Goal: Transaction & Acquisition: Purchase product/service

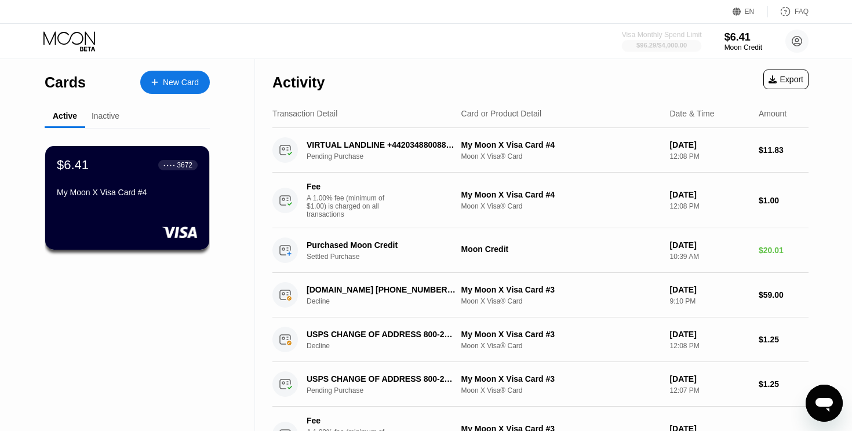
click at [671, 44] on div "$96.29 / $4,000.00" at bounding box center [661, 45] width 50 height 7
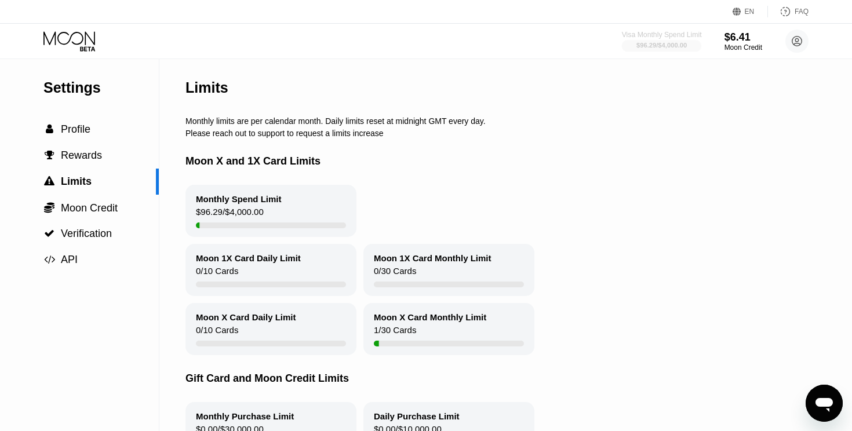
click at [661, 37] on div "Visa Monthly Spend Limit" at bounding box center [662, 35] width 80 height 8
click at [93, 207] on span "Moon Credit" at bounding box center [89, 208] width 57 height 12
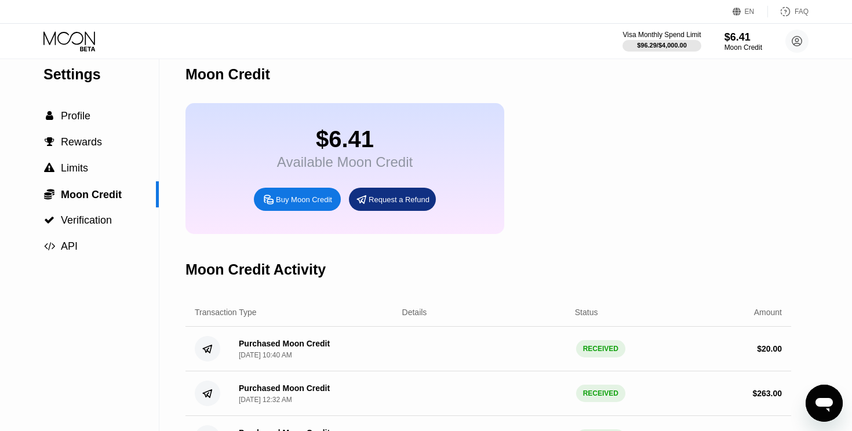
scroll to position [19, 0]
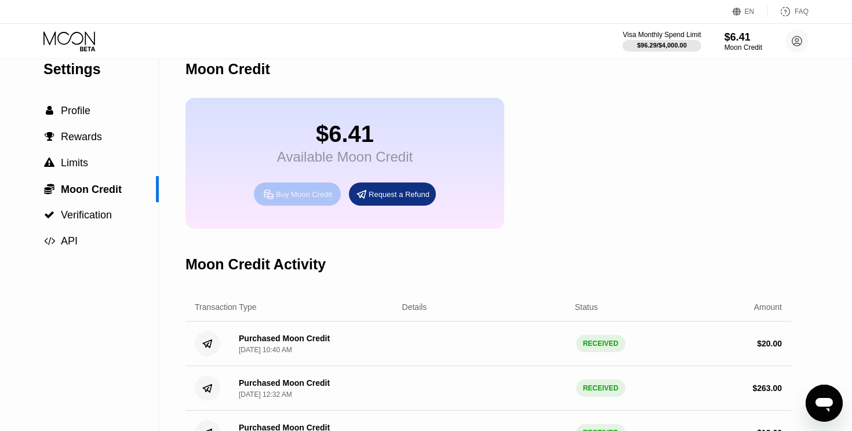
click at [309, 199] on div "Buy Moon Credit" at bounding box center [304, 195] width 56 height 10
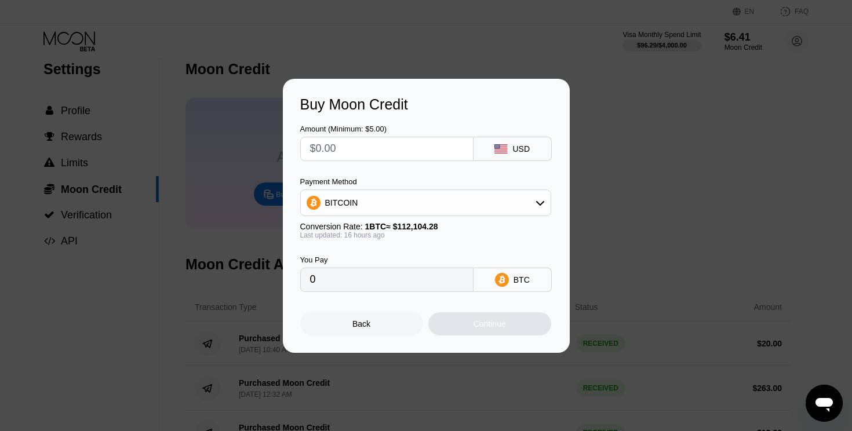
click at [424, 147] on input "text" at bounding box center [387, 148] width 154 height 23
click at [419, 152] on input "text" at bounding box center [387, 148] width 154 height 23
type input "$8"
type input "0.00007122"
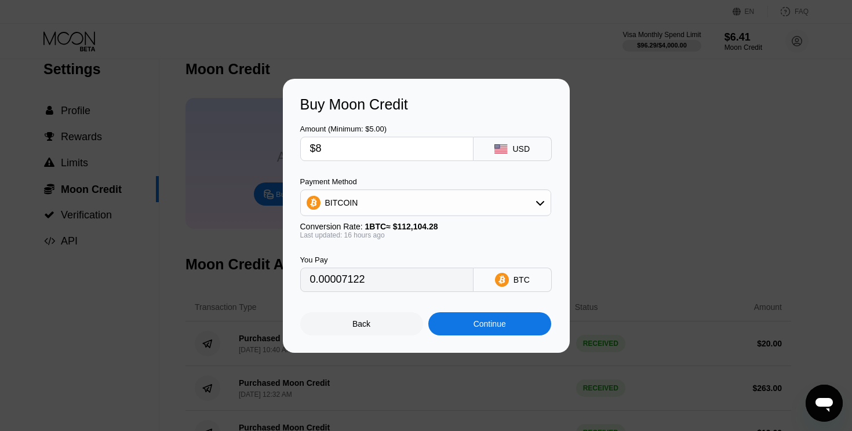
type input "$80"
type input "0.00071213"
type input "$800"
type input "0.00712127"
type input "$800"
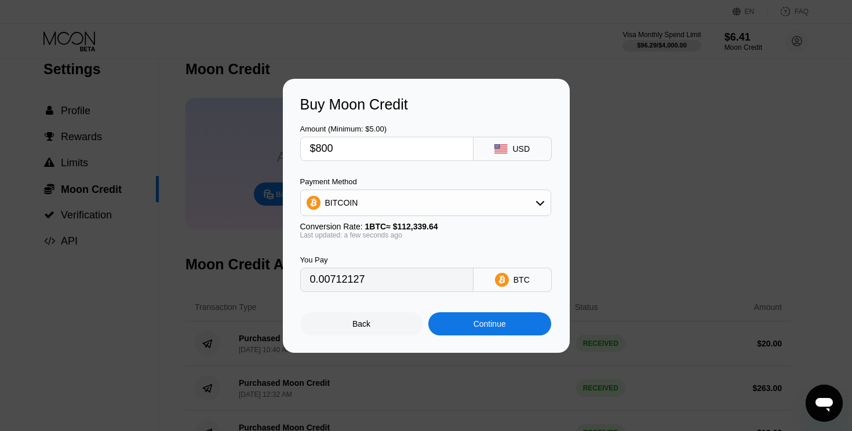
click at [482, 321] on div "Continue" at bounding box center [490, 323] width 32 height 9
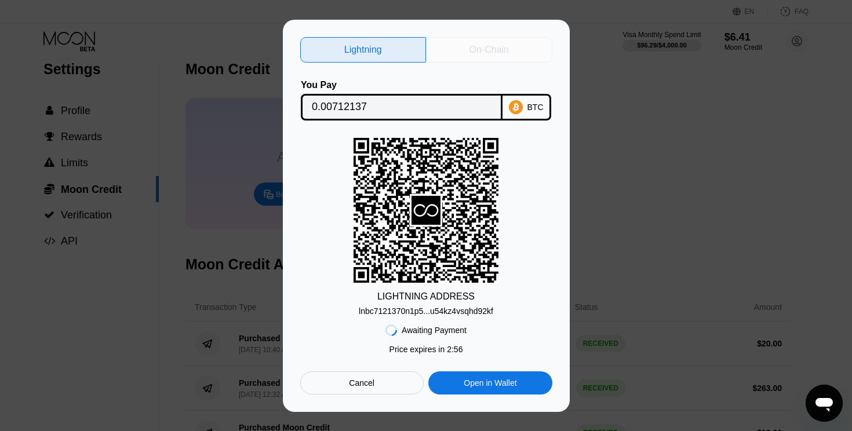
click at [502, 47] on div "On-Chain" at bounding box center [489, 50] width 39 height 12
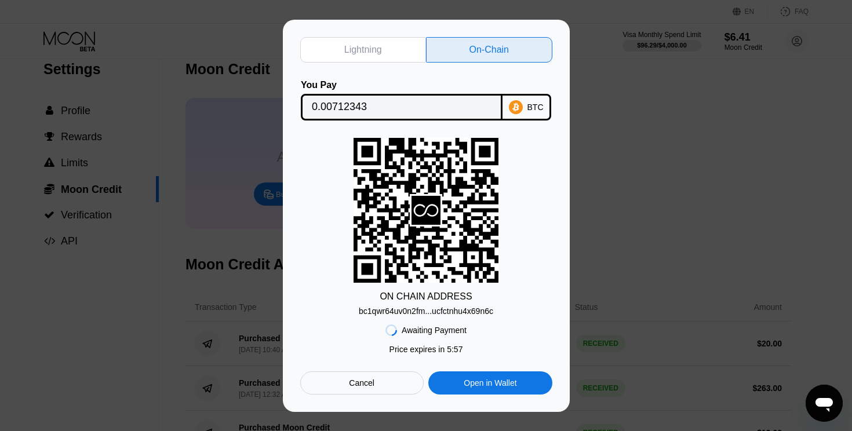
click at [443, 312] on div "bc1qwr64uv0n2fm...ucfctnhu4x69n6c" at bounding box center [426, 311] width 134 height 9
click at [394, 49] on div "Lightning" at bounding box center [363, 50] width 126 height 26
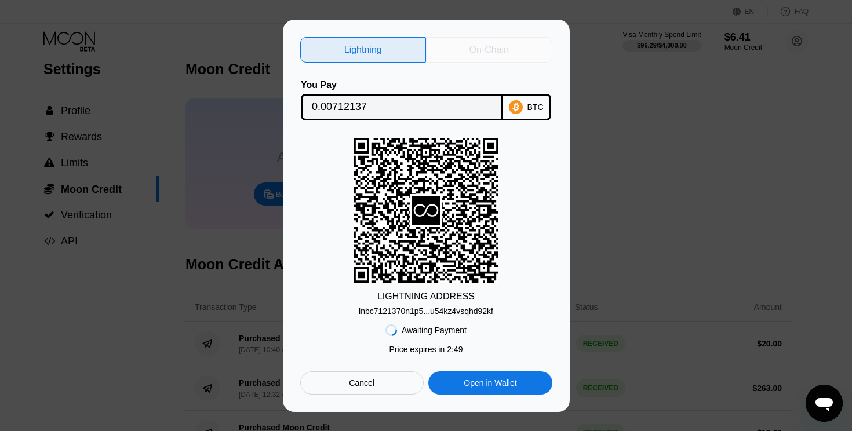
click at [468, 42] on div "On-Chain" at bounding box center [489, 50] width 126 height 26
type input "0.00712343"
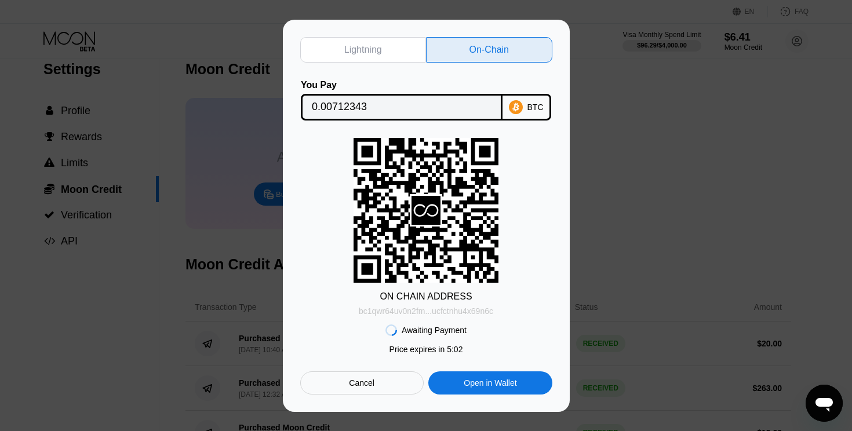
click at [450, 312] on div "bc1qwr64uv0n2fm...ucfctnhu4x69n6c" at bounding box center [426, 311] width 134 height 9
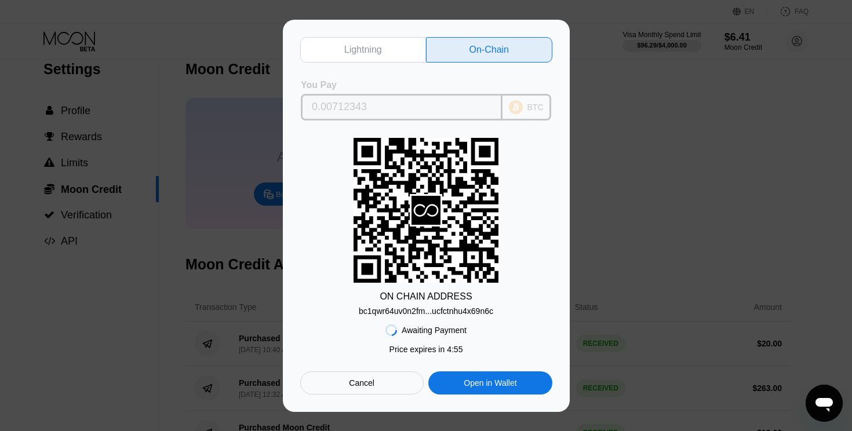
click at [411, 107] on input "0.00712343" at bounding box center [402, 107] width 180 height 23
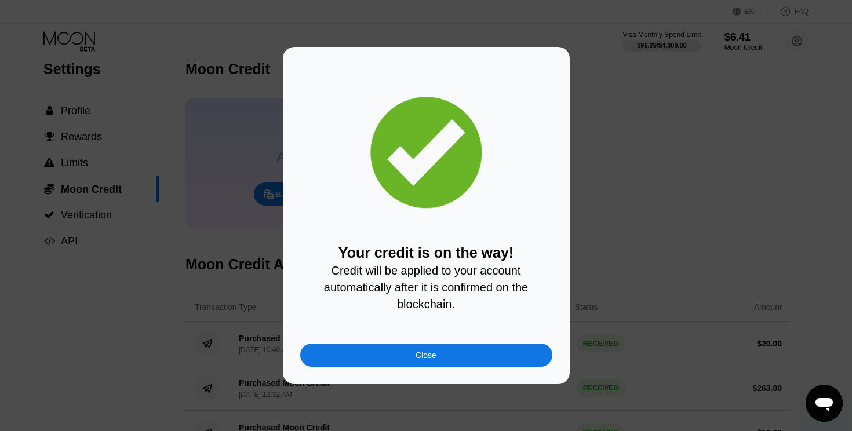
click at [414, 362] on div "Close" at bounding box center [426, 355] width 252 height 23
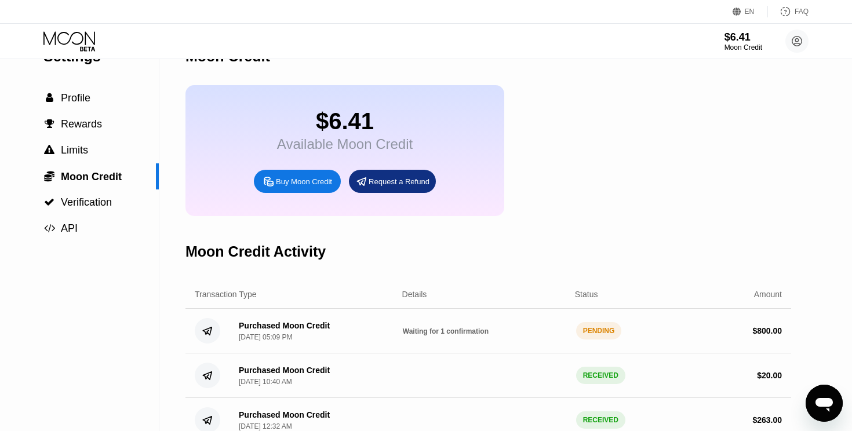
scroll to position [48, 0]
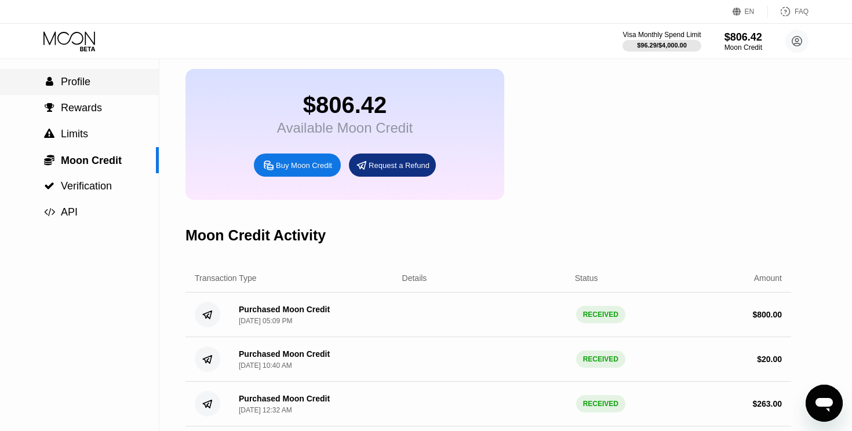
click at [82, 83] on span "Profile" at bounding box center [76, 82] width 30 height 12
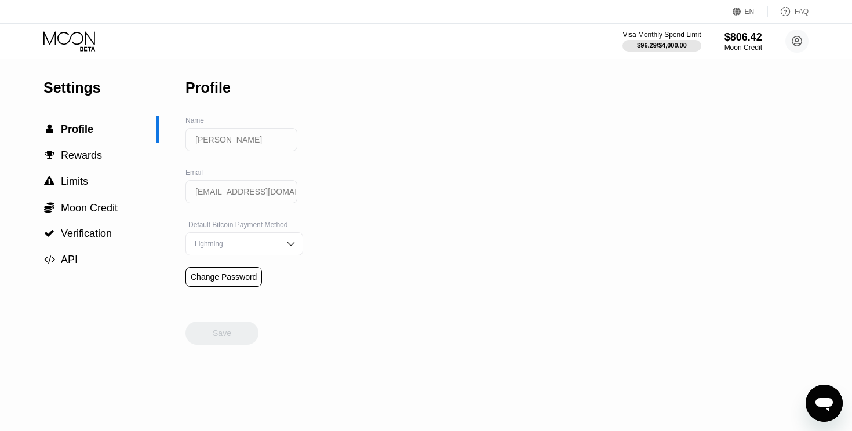
click at [80, 40] on icon at bounding box center [70, 41] width 54 height 20
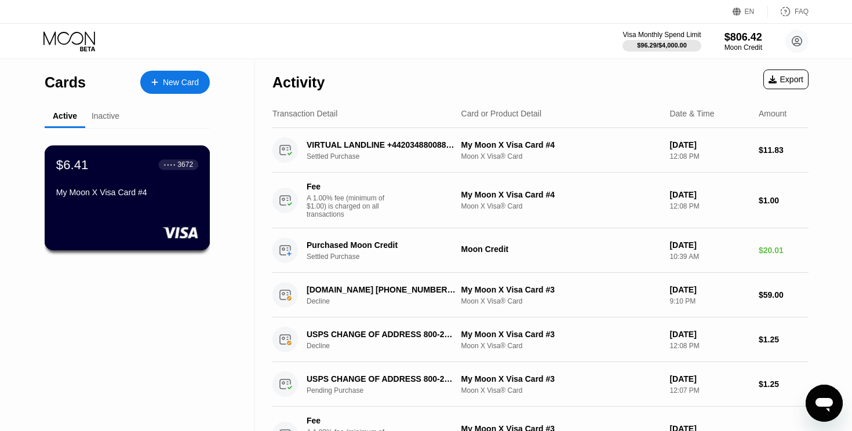
click at [125, 194] on div "My Moon X Visa Card #4" at bounding box center [127, 192] width 142 height 9
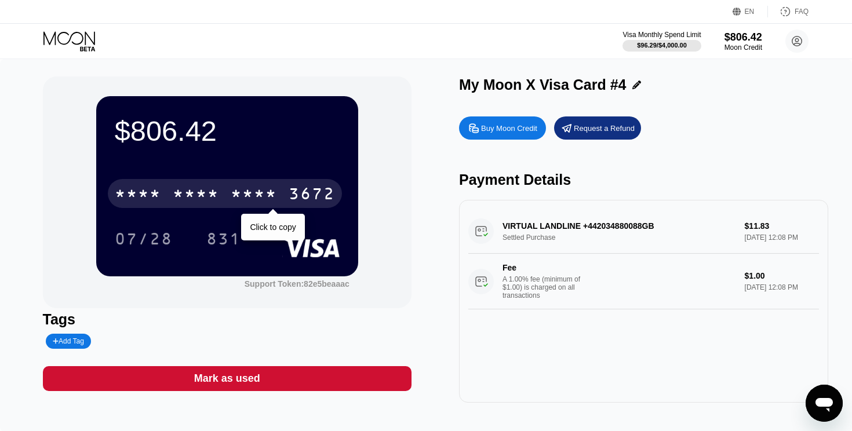
click at [270, 198] on div "* * * *" at bounding box center [254, 195] width 46 height 19
